Goal: Task Accomplishment & Management: Manage account settings

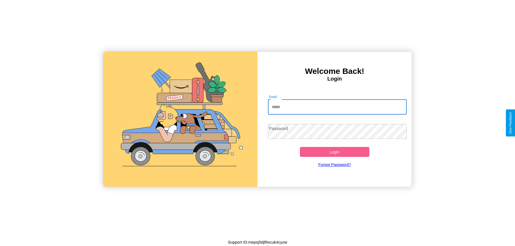
click at [337, 107] on input "Email" at bounding box center [337, 107] width 139 height 15
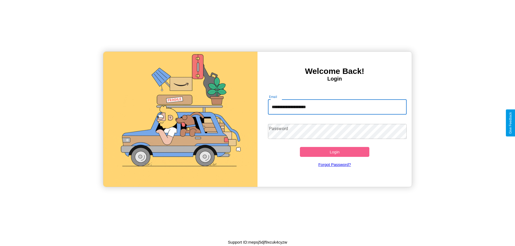
type input "**********"
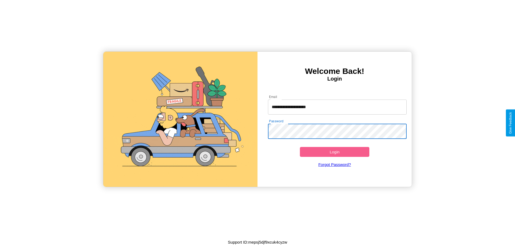
click at [334, 152] on button "Login" at bounding box center [334, 152] width 69 height 10
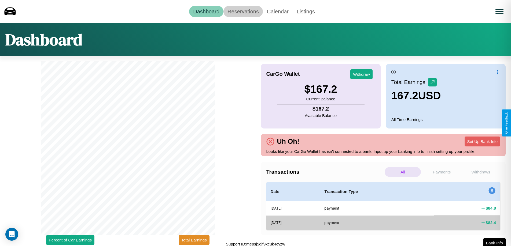
click at [243, 11] on link "Reservations" at bounding box center [242, 11] width 39 height 11
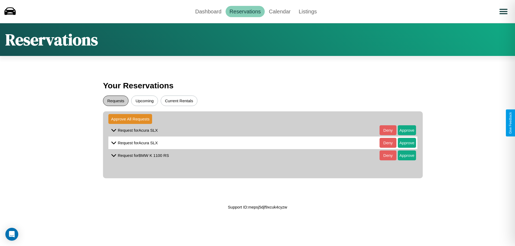
click at [116, 101] on button "Requests" at bounding box center [115, 101] width 25 height 10
click at [403, 130] on button "Approve" at bounding box center [407, 131] width 18 height 10
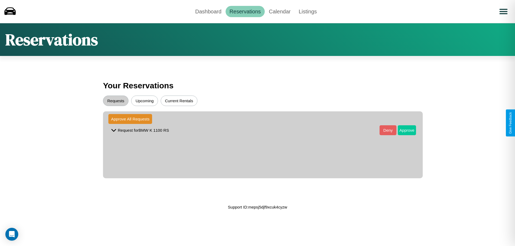
click at [403, 130] on button "Approve" at bounding box center [407, 131] width 18 height 10
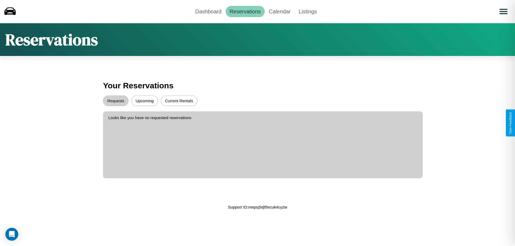
click at [145, 101] on button "Upcoming" at bounding box center [144, 101] width 27 height 10
click at [179, 101] on button "Current Rentals" at bounding box center [179, 101] width 37 height 10
